Goal: Navigation & Orientation: Find specific page/section

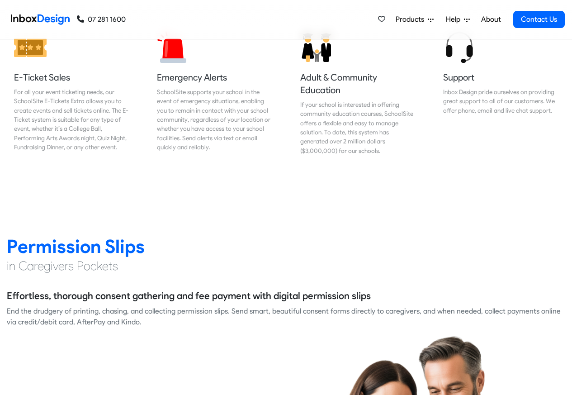
scroll to position [1140, 0]
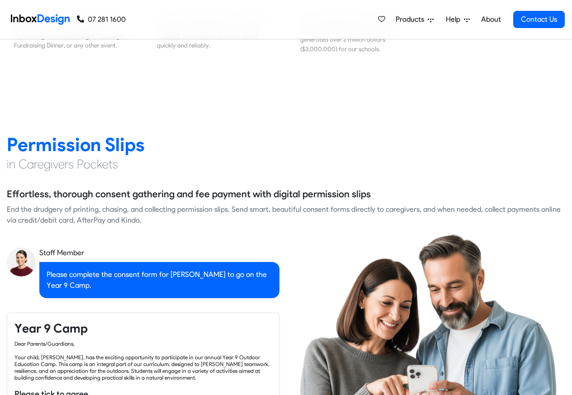
checkbox input "true"
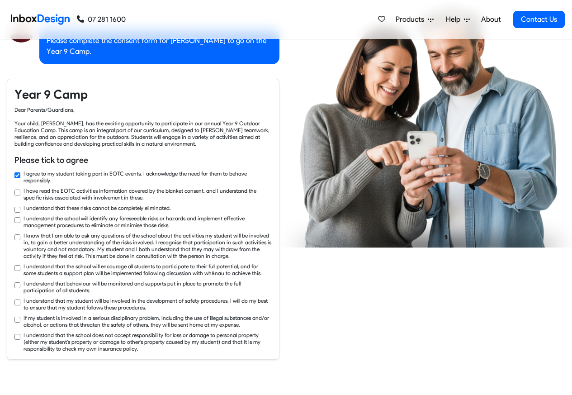
checkbox input "true"
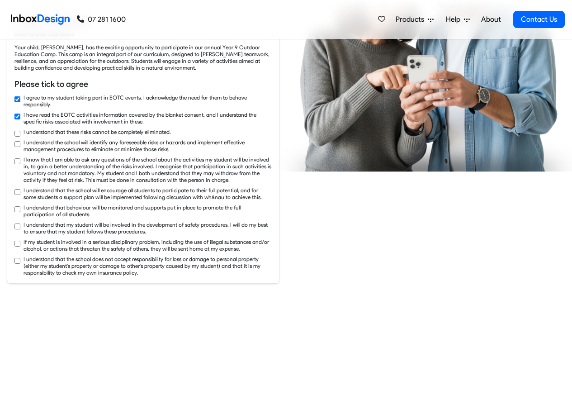
checkbox input "true"
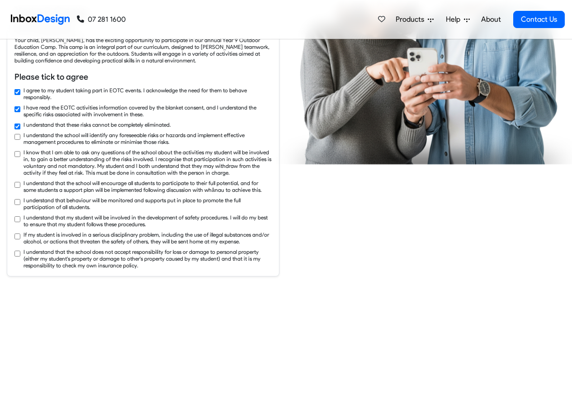
checkbox input "true"
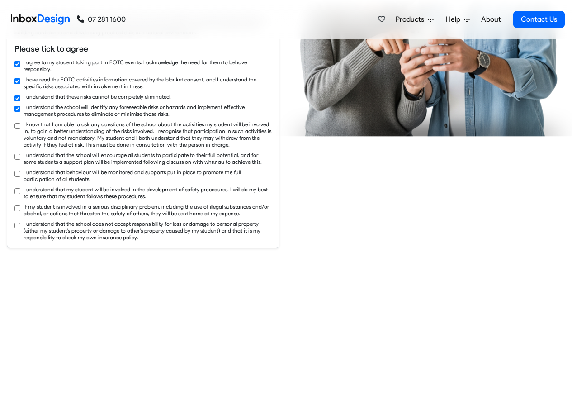
checkbox input "true"
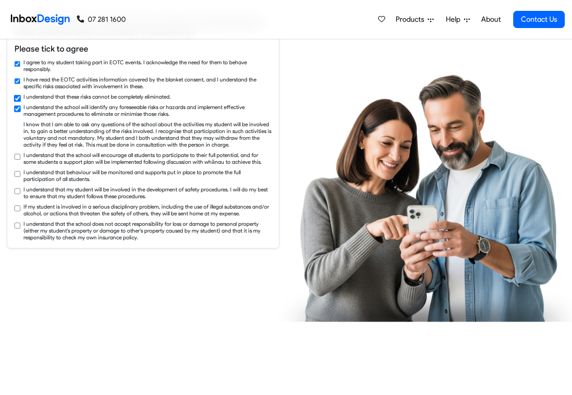
checkbox input "true"
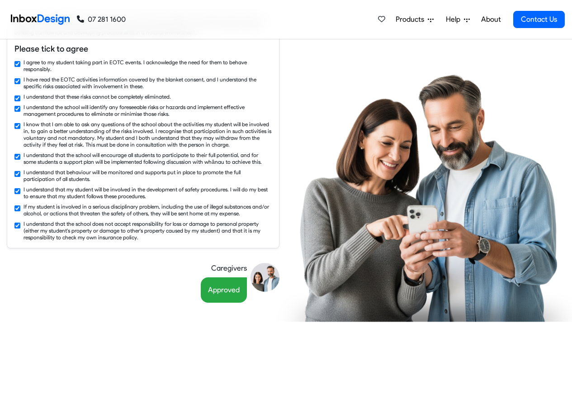
scroll to position [385, 0]
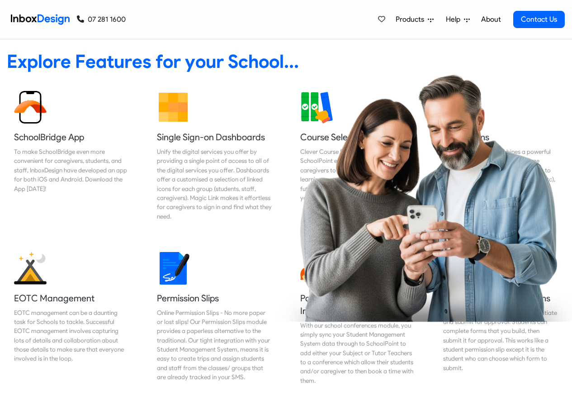
checkbox input "false"
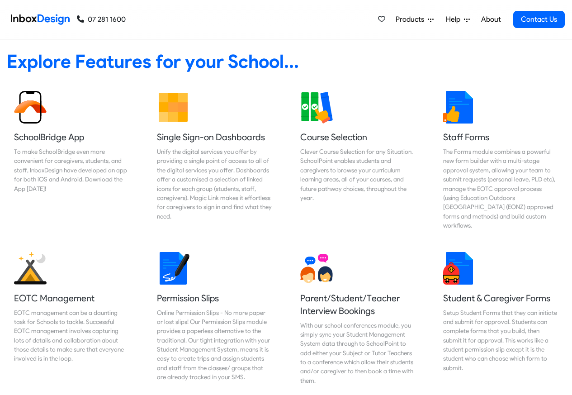
checkbox input "false"
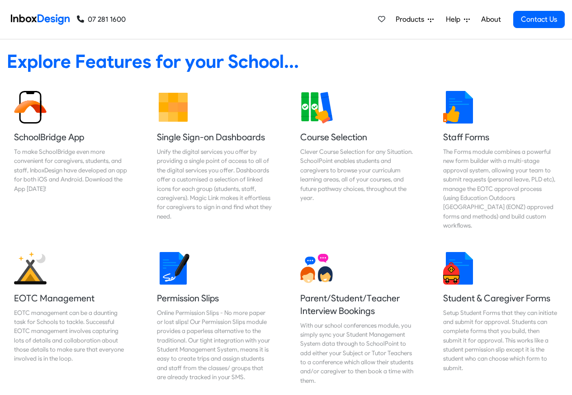
scroll to position [2527, 0]
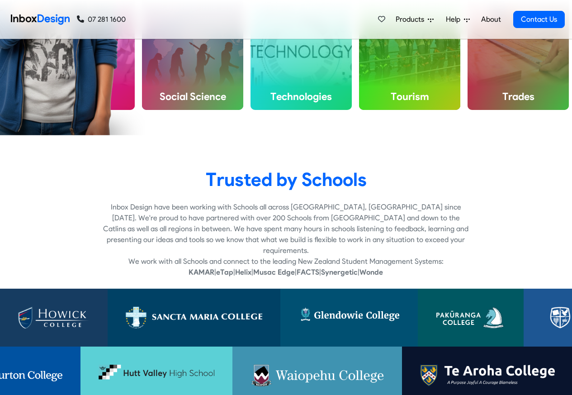
checkbox input "true"
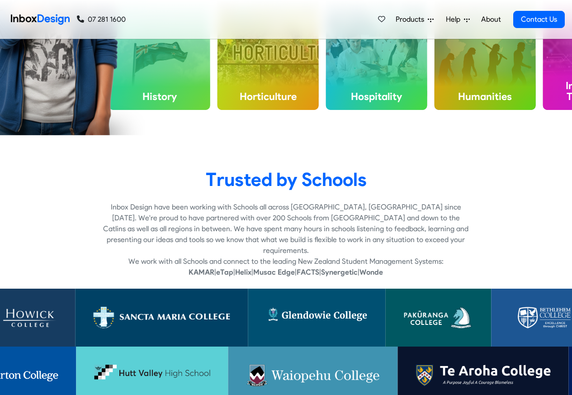
checkbox input "true"
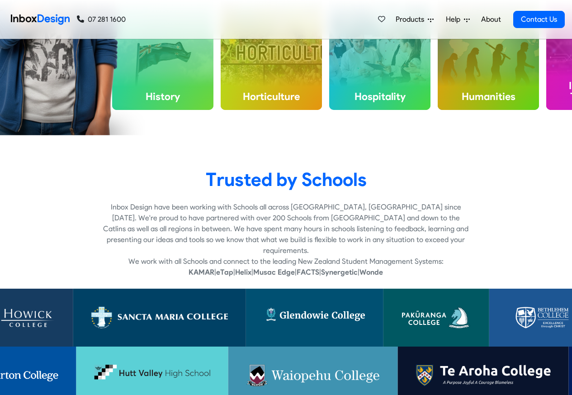
checkbox input "true"
